Goal: Task Accomplishment & Management: Complete application form

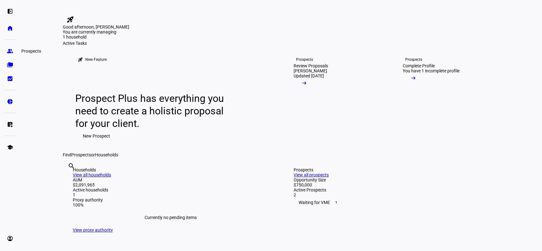
click at [10, 51] on eth-mat-symbol "group" at bounding box center [10, 51] width 6 height 6
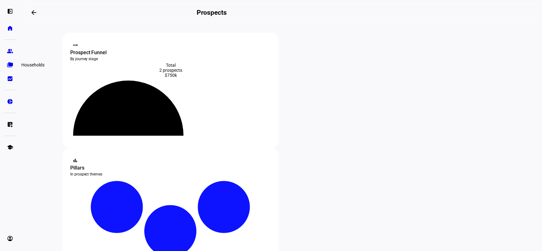
click at [10, 65] on eth-mat-symbol "folder_copy" at bounding box center [10, 65] width 6 height 6
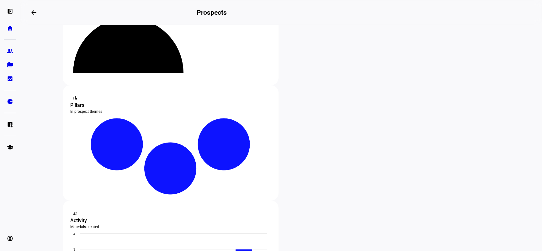
scroll to position [31, 0]
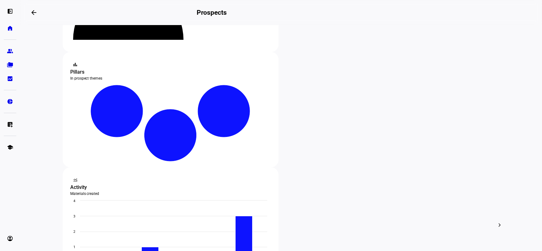
scroll to position [94, 0]
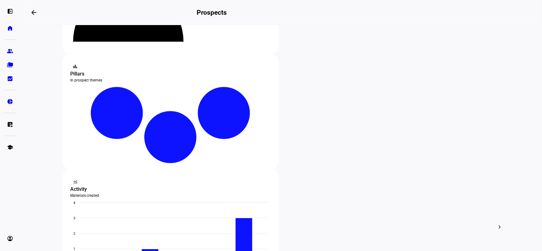
click at [44, 125] on eth-layout-page-content "steppers contact_support Prospect Funnel By journey stage What's this data? Tot…" at bounding box center [281, 138] width 522 height 226
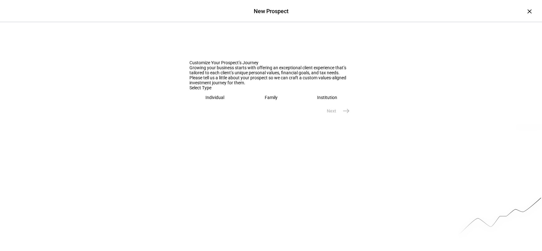
click at [324, 100] on div "Institution" at bounding box center [327, 97] width 20 height 5
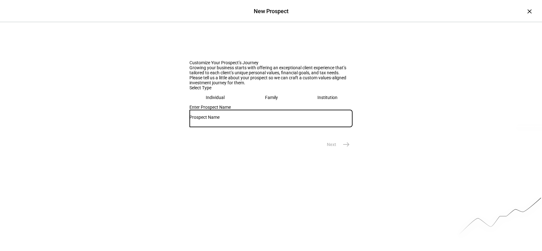
click at [225, 120] on input "text" at bounding box center [270, 117] width 163 height 5
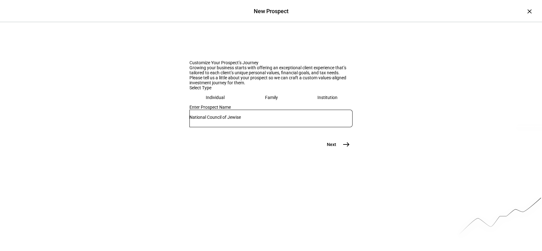
click at [274, 127] on div "National Council of Jewise" at bounding box center [270, 119] width 163 height 18
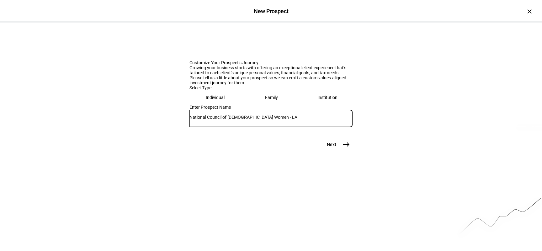
type input "National Council of Jewish Women - LA"
click at [344, 148] on mat-icon "east" at bounding box center [347, 145] width 8 height 8
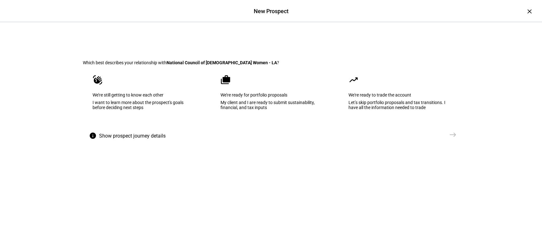
click at [140, 129] on eth-mega-radio-button "waving_hand We’re still getting to know each other I want to learn more about t…" at bounding box center [143, 96] width 120 height 63
click at [454, 139] on mat-icon "east" at bounding box center [453, 135] width 8 height 8
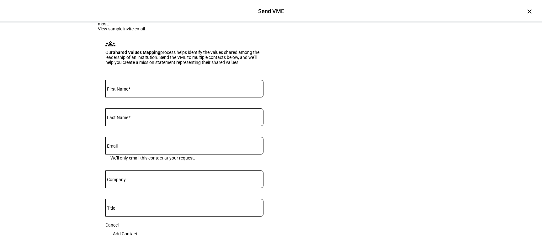
scroll to position [63, 0]
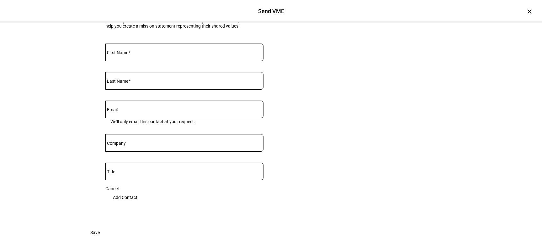
click at [126, 55] on mat-label "First Name" at bounding box center [117, 52] width 21 height 5
click at [126, 54] on input "First Name" at bounding box center [184, 51] width 158 height 5
click at [129, 111] on input "Email" at bounding box center [184, 108] width 158 height 5
paste input "Elisa@ncjwla.org"
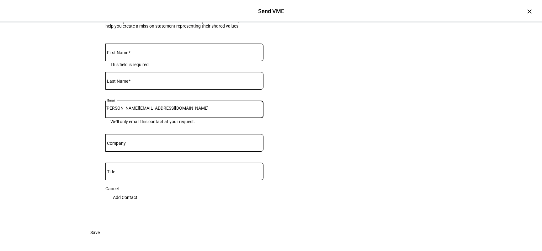
type input "Elisa@ncjwla.org"
click at [127, 55] on mat-label "First Name" at bounding box center [117, 52] width 21 height 5
click at [127, 54] on input "First Name" at bounding box center [184, 51] width 158 height 5
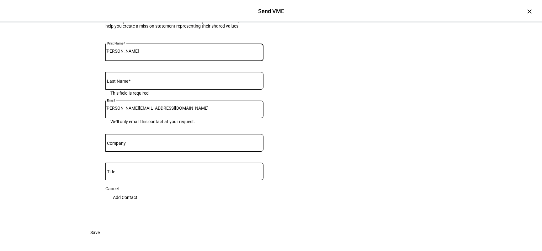
type input "Elisa"
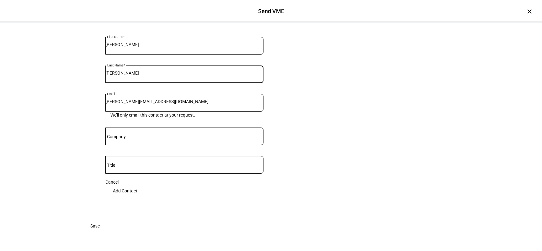
scroll to position [157, 0]
type input "Morimoto"
click at [134, 133] on input "Company" at bounding box center [184, 135] width 158 height 5
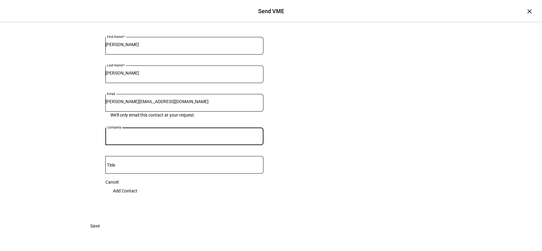
click at [173, 133] on input "Company" at bounding box center [184, 135] width 158 height 5
type input "National Council of Jewish Women - LA"
